Goal: Task Accomplishment & Management: Manage account settings

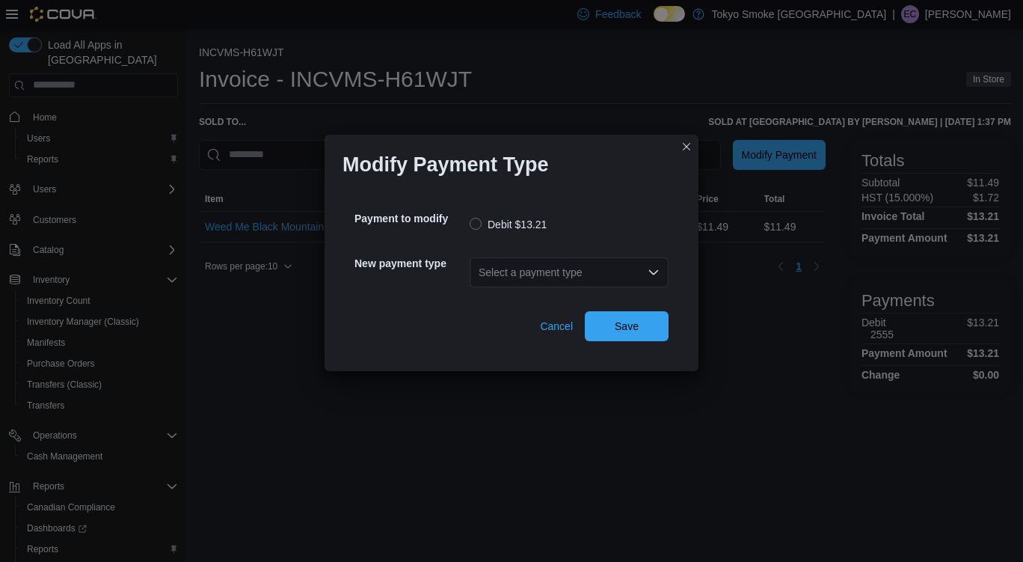
click at [588, 277] on div "Select a payment type" at bounding box center [569, 272] width 199 height 30
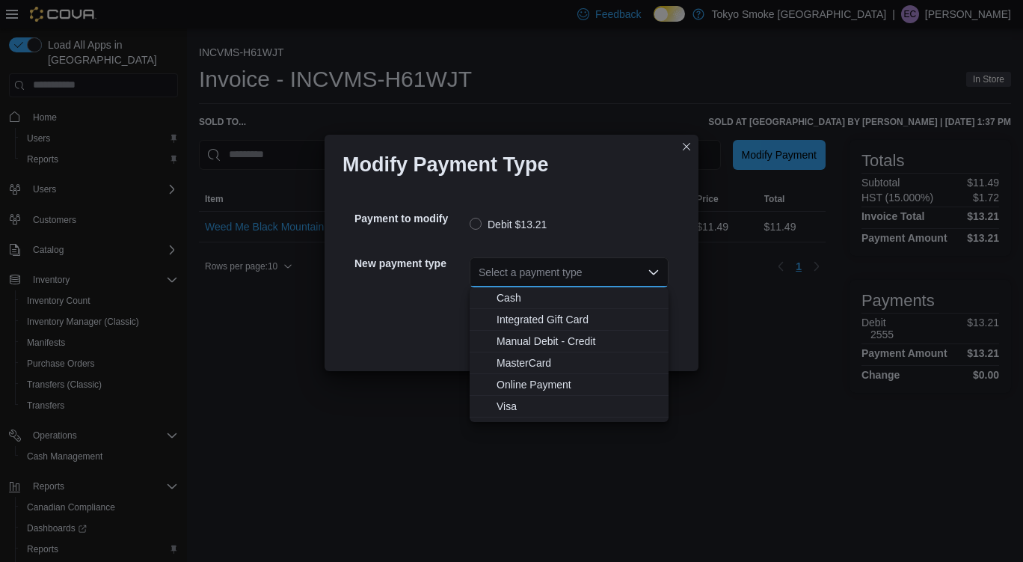
click at [523, 425] on div "Modify Payment Type Payment to modify Debit $13.21 New payment type Select a pa…" at bounding box center [511, 281] width 1023 height 562
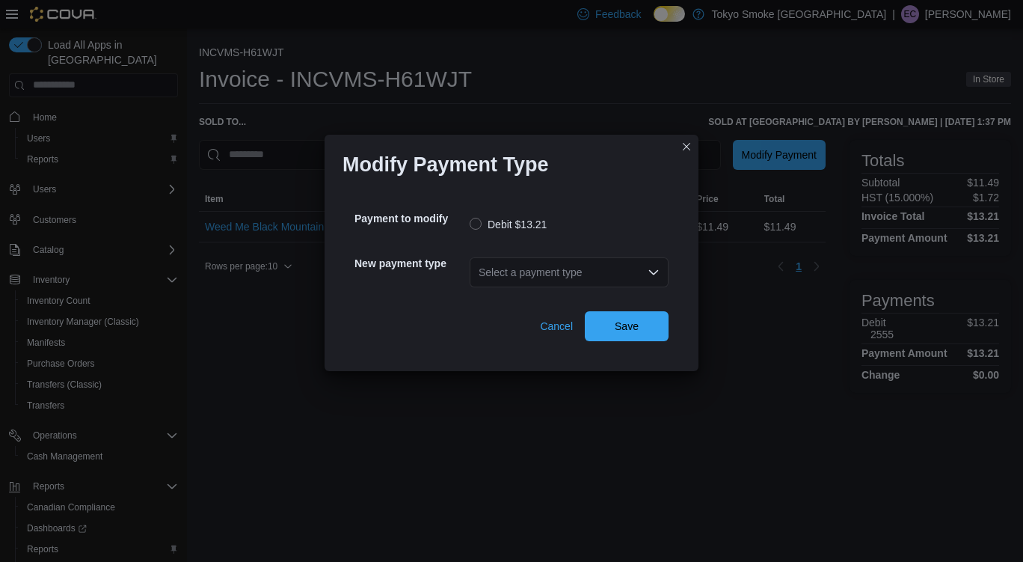
click at [571, 283] on div "Select a payment type" at bounding box center [569, 272] width 199 height 30
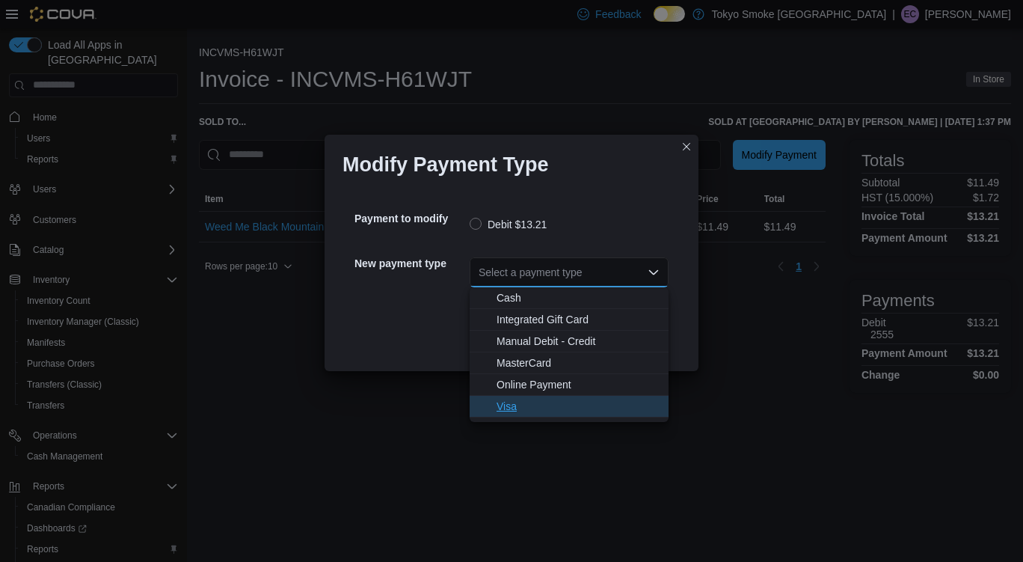
click at [544, 403] on span "Visa" at bounding box center [577, 406] width 163 height 15
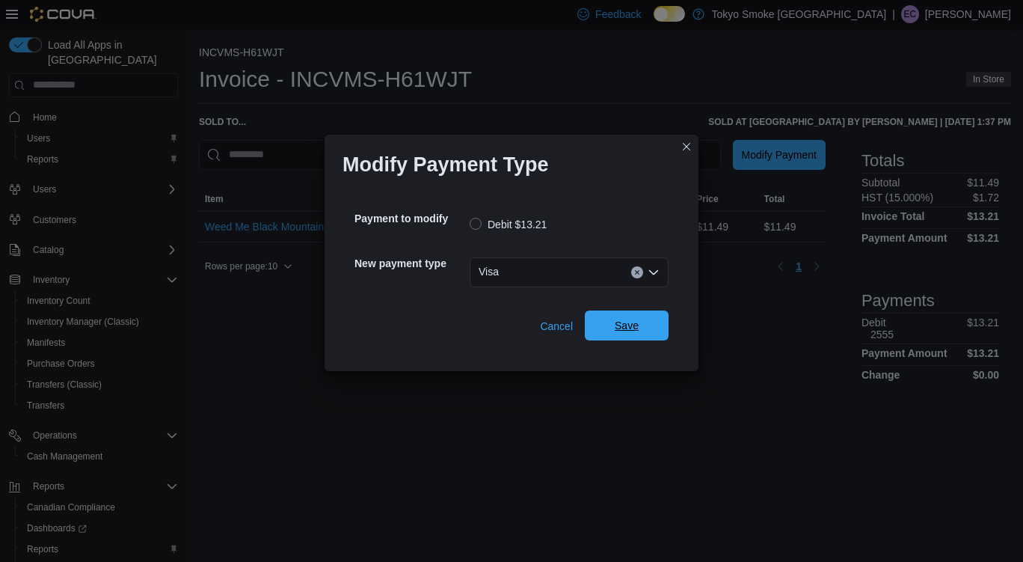
click at [629, 324] on span "Save" at bounding box center [627, 325] width 24 height 15
click at [583, 269] on div "Select a payment type" at bounding box center [569, 272] width 199 height 30
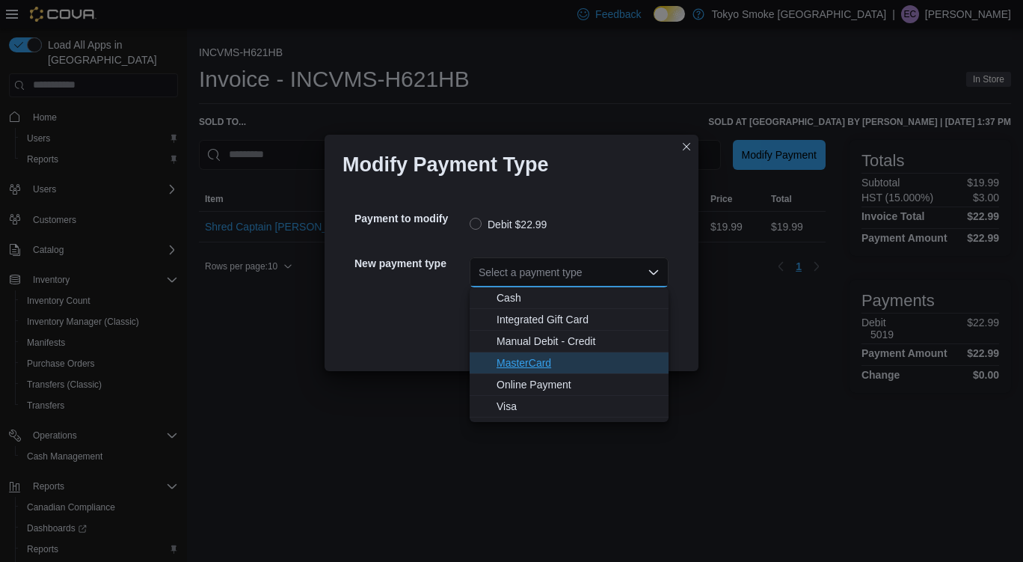
click at [532, 363] on span "MasterCard" at bounding box center [577, 362] width 163 height 15
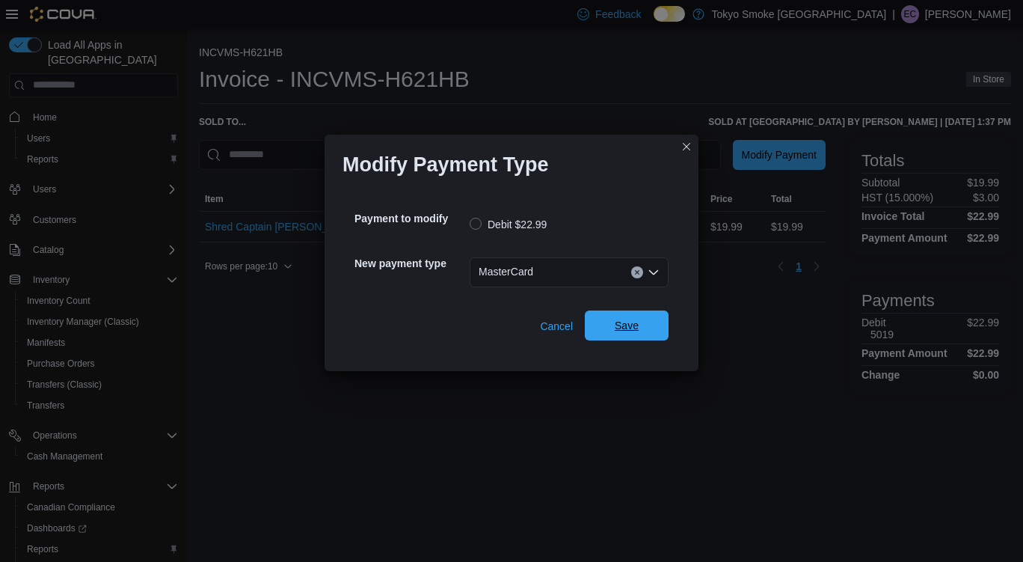
click at [631, 333] on span "Save" at bounding box center [627, 325] width 24 height 15
click at [608, 270] on div "Select a payment type" at bounding box center [569, 272] width 199 height 30
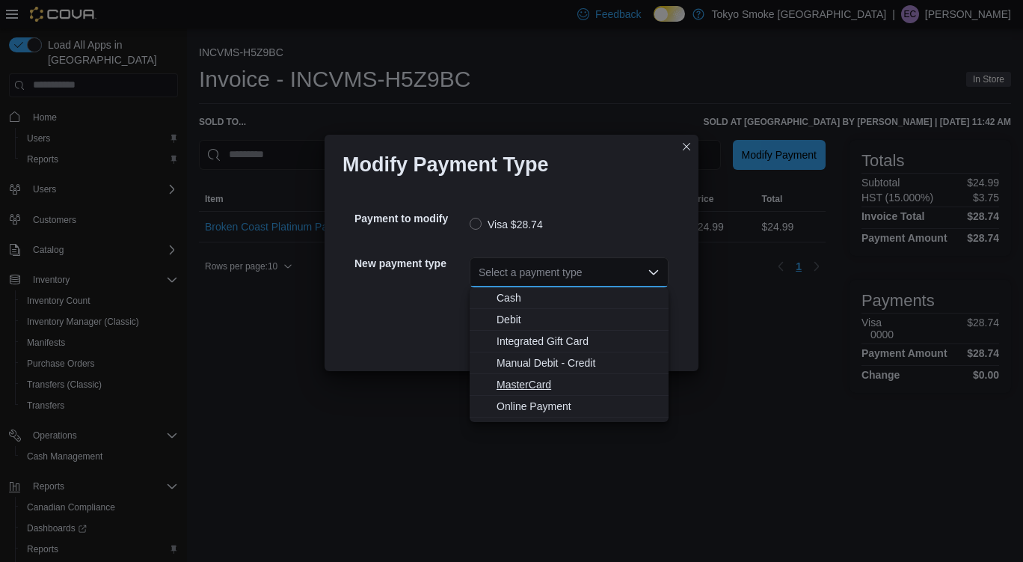
click at [545, 383] on span "MasterCard" at bounding box center [577, 384] width 163 height 15
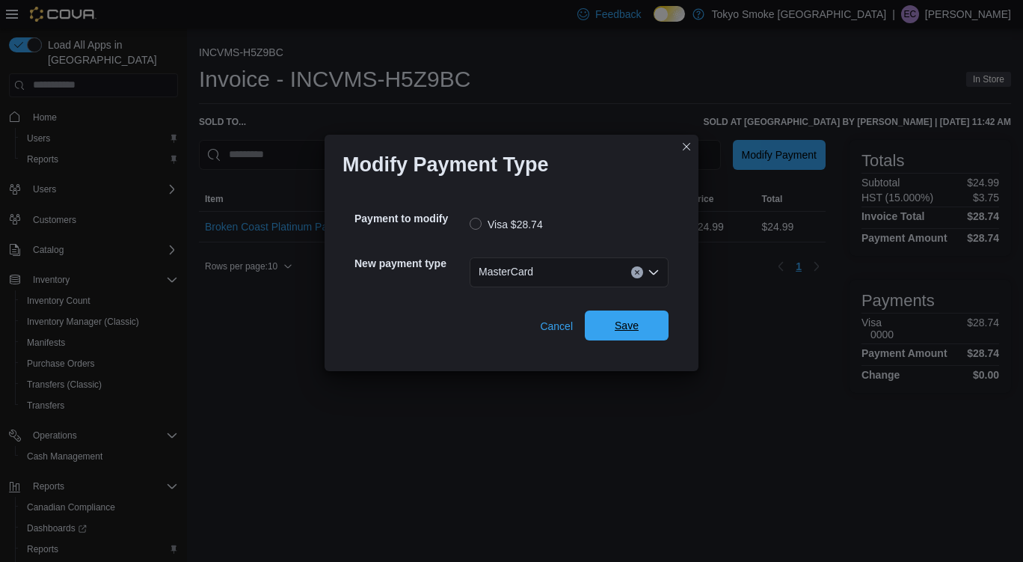
click at [624, 331] on span "Save" at bounding box center [627, 325] width 24 height 15
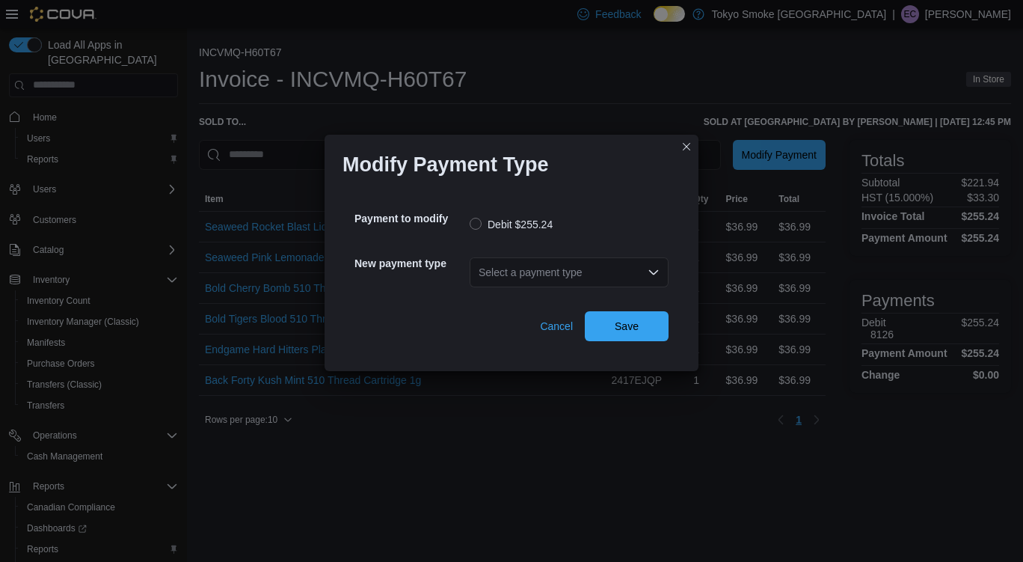
click at [516, 273] on div "Select a payment type" at bounding box center [569, 272] width 199 height 30
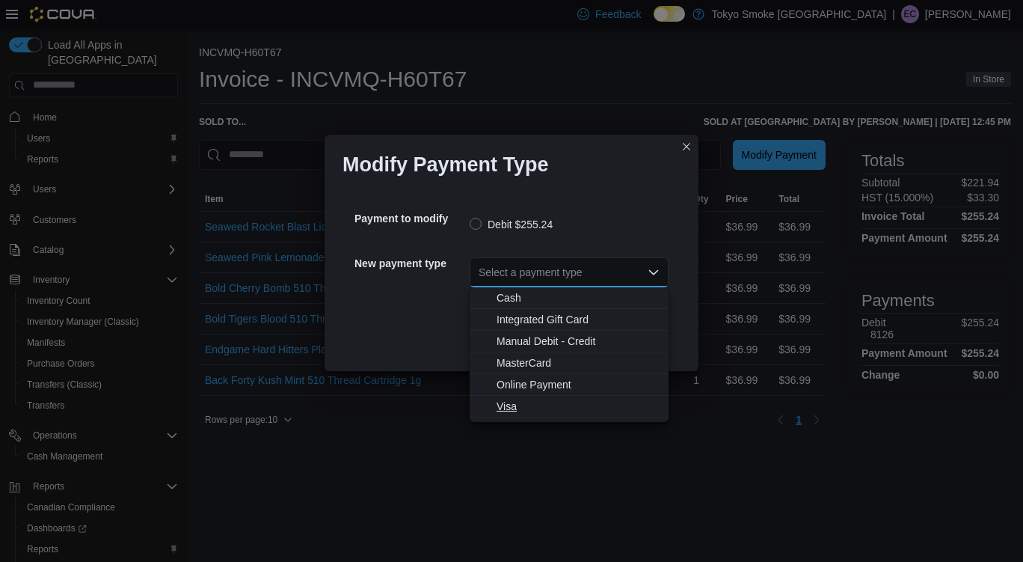
click at [516, 405] on span "Visa" at bounding box center [577, 406] width 163 height 15
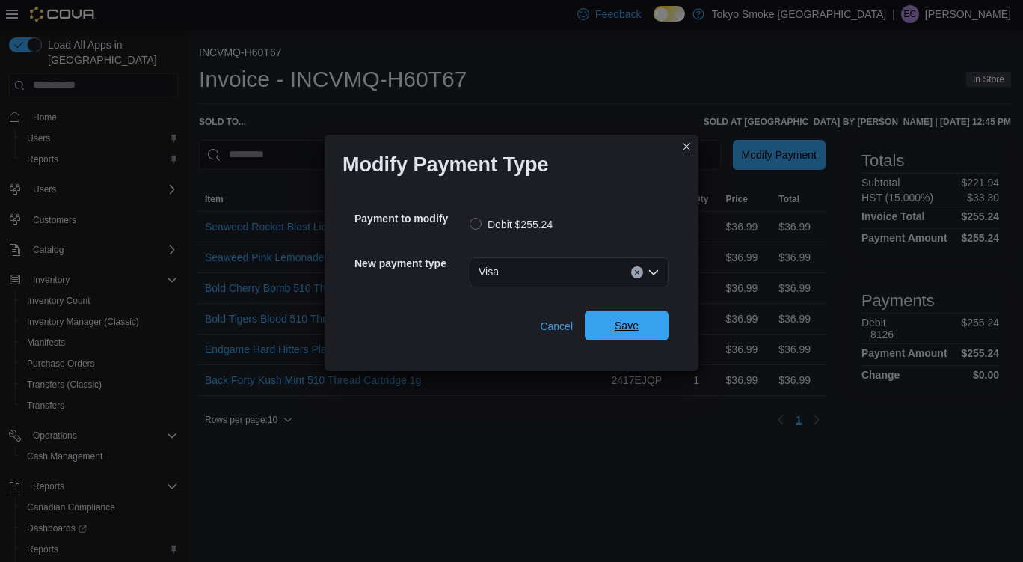
click at [645, 327] on span "Save" at bounding box center [627, 325] width 66 height 30
